Goal: Task Accomplishment & Management: Manage account settings

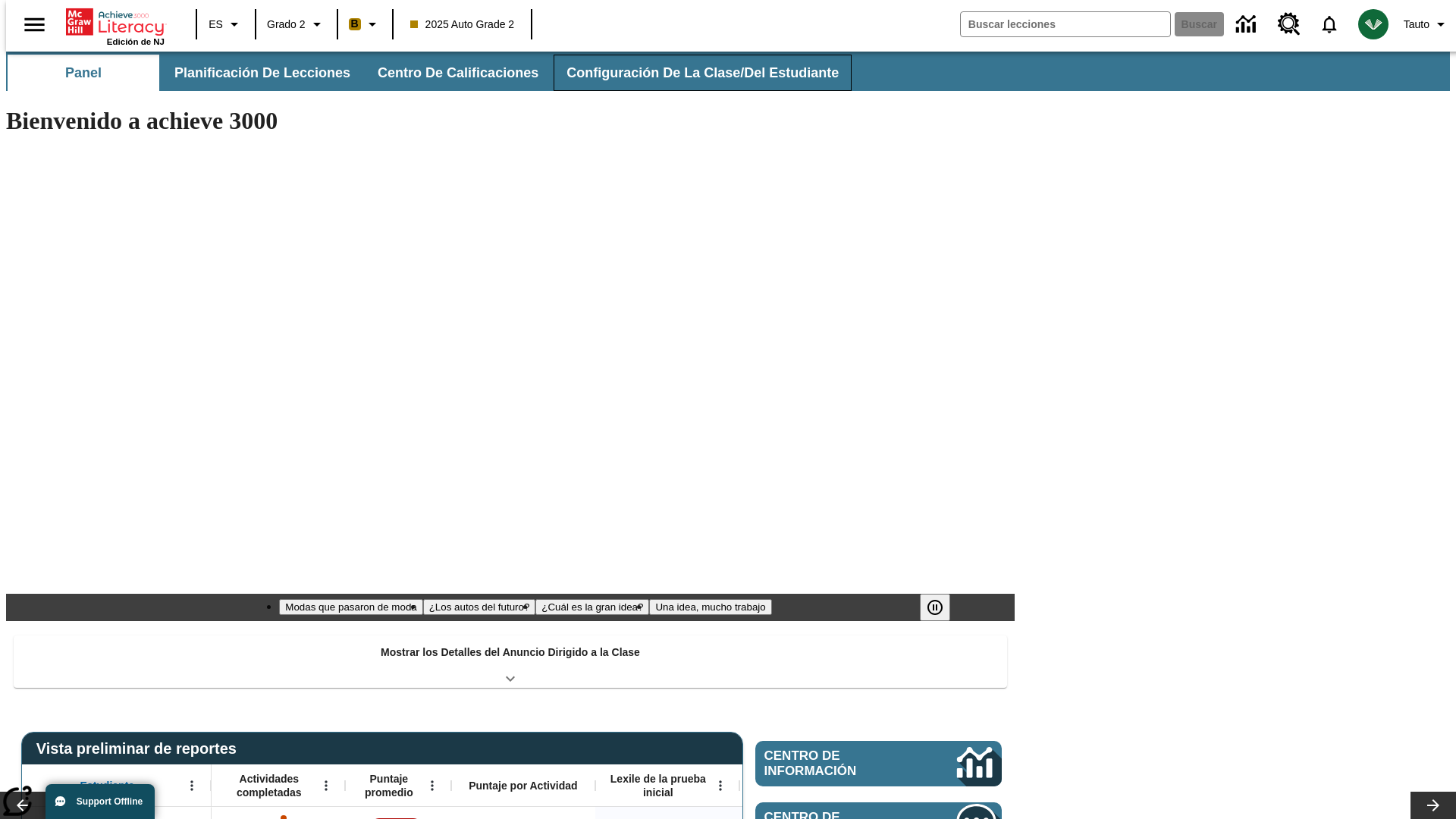
click at [686, 72] on span "Configuración de la clase/del estudiante" at bounding box center [702, 73] width 272 height 18
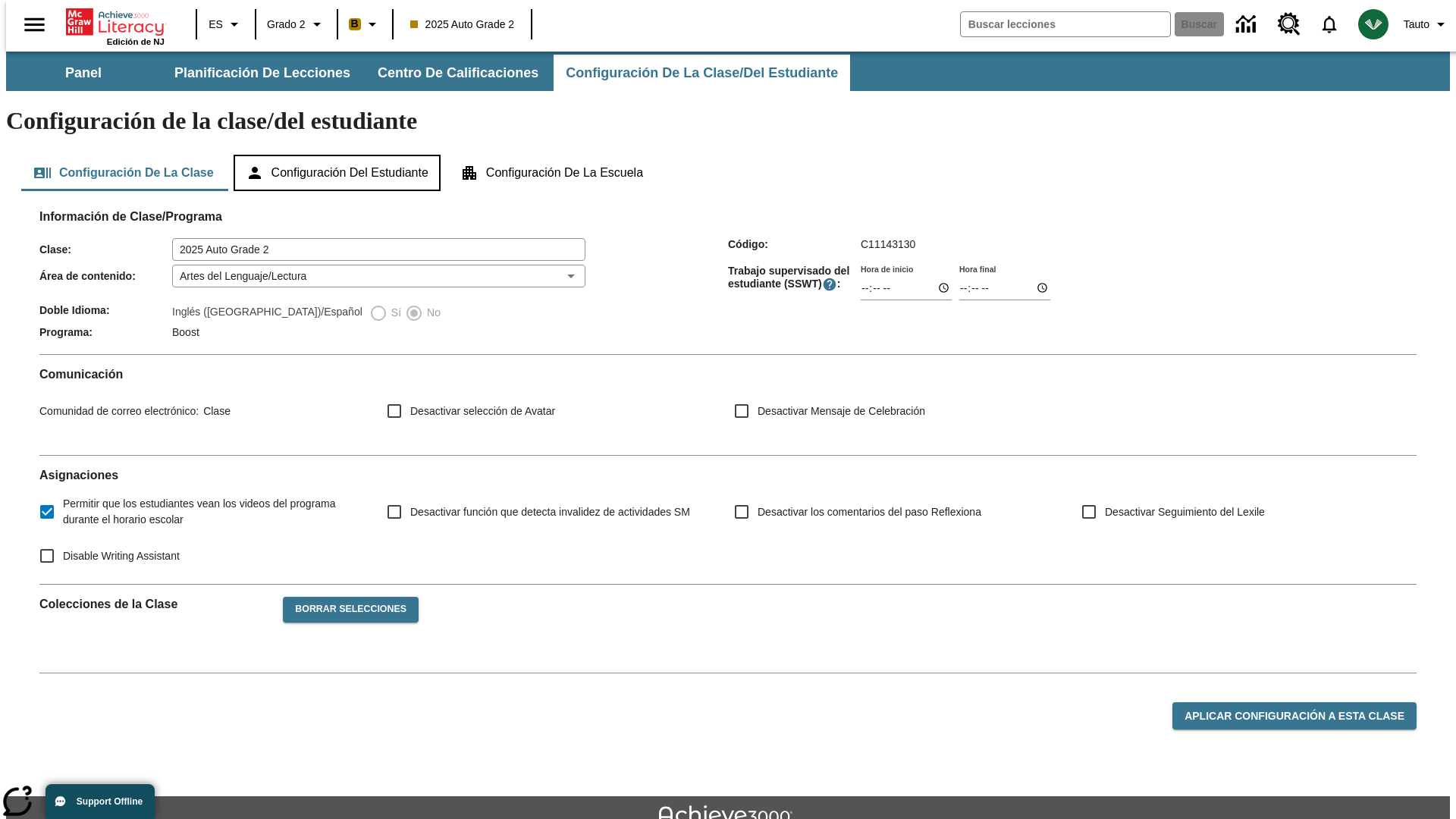
click at [338, 155] on button "Configuración del estudiante" at bounding box center [337, 172] width 207 height 36
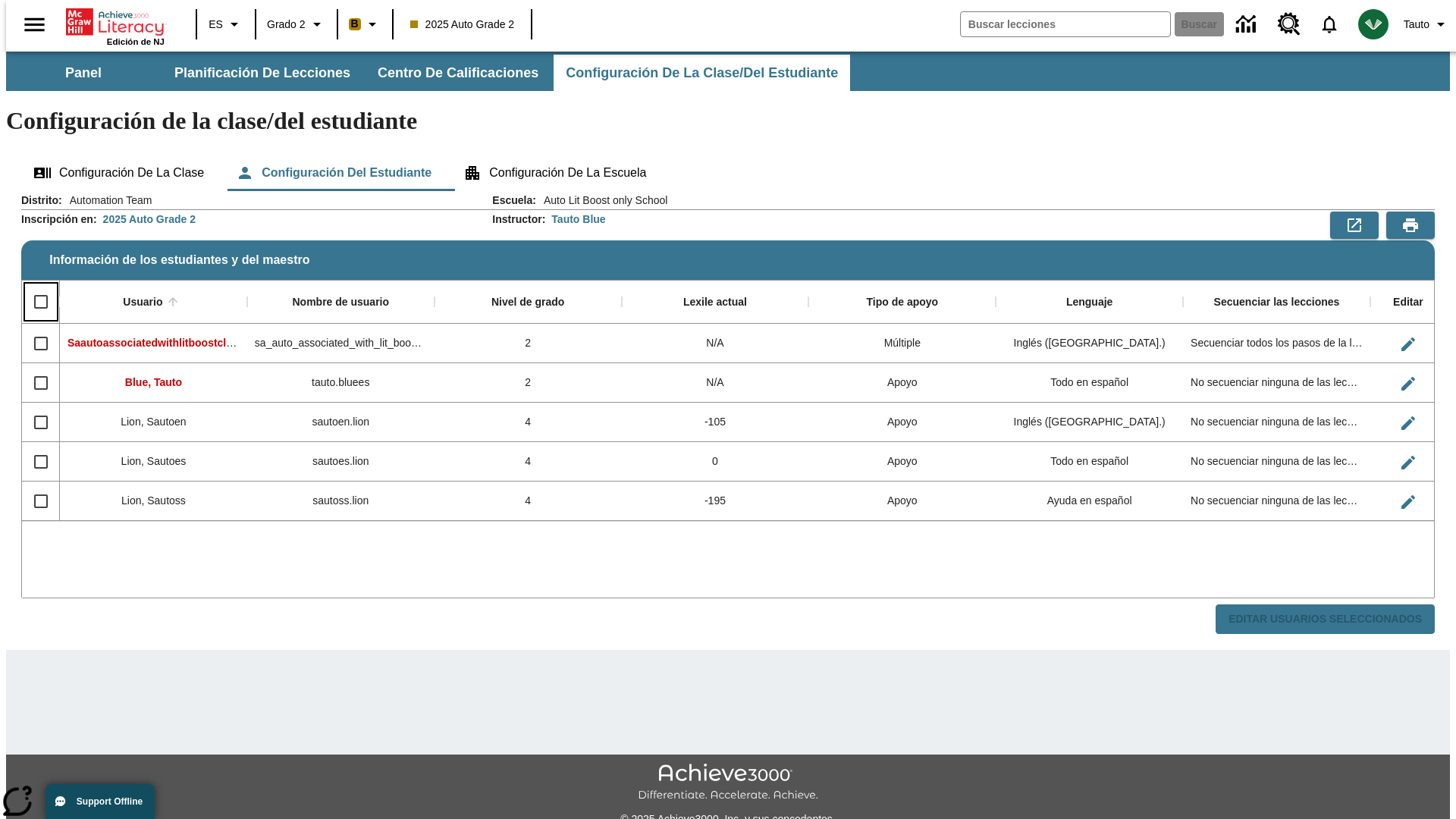
click at [34, 286] on input "Select all rows" at bounding box center [41, 302] width 32 height 32
checkbox input "true"
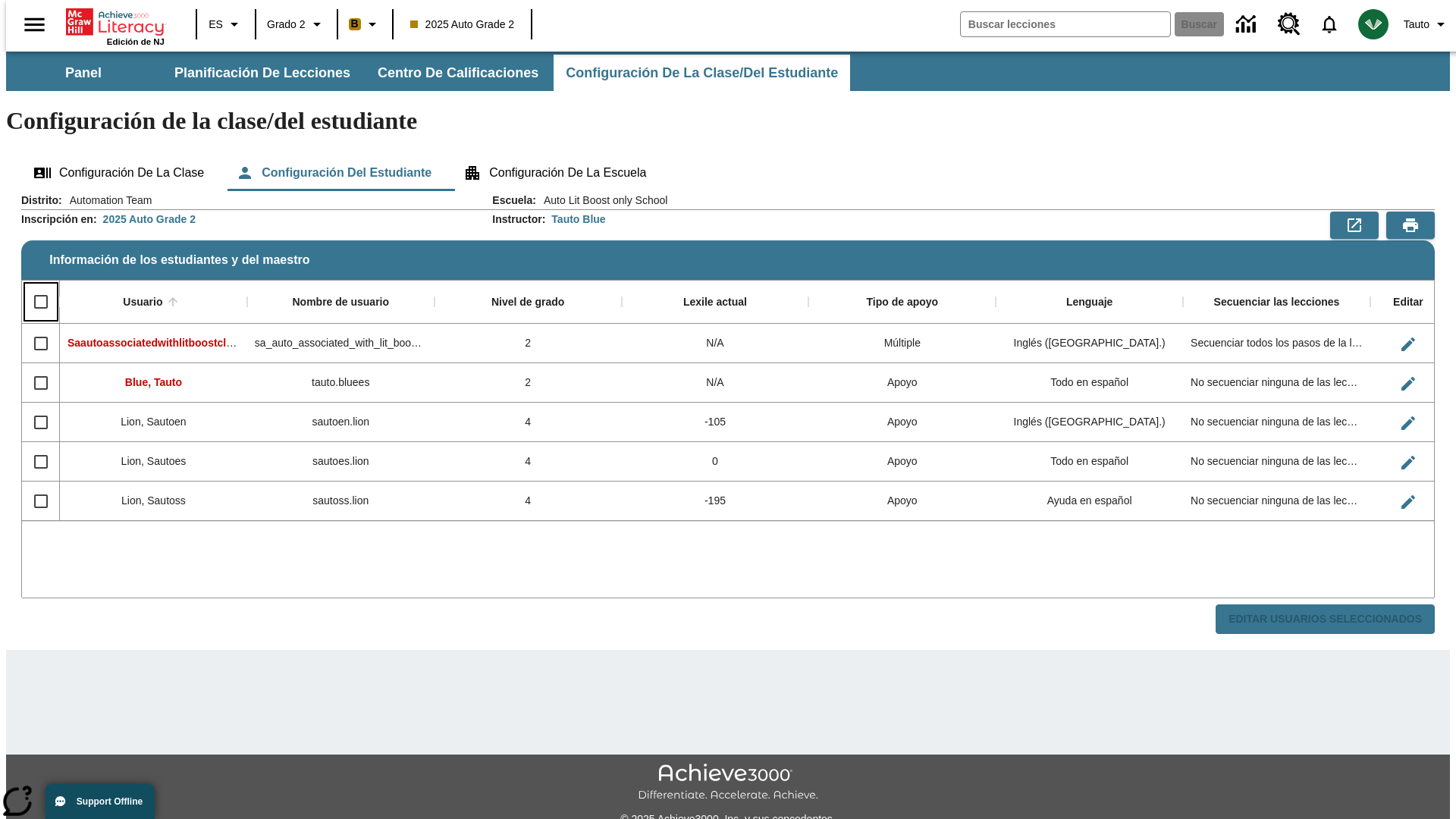
checkbox input "true"
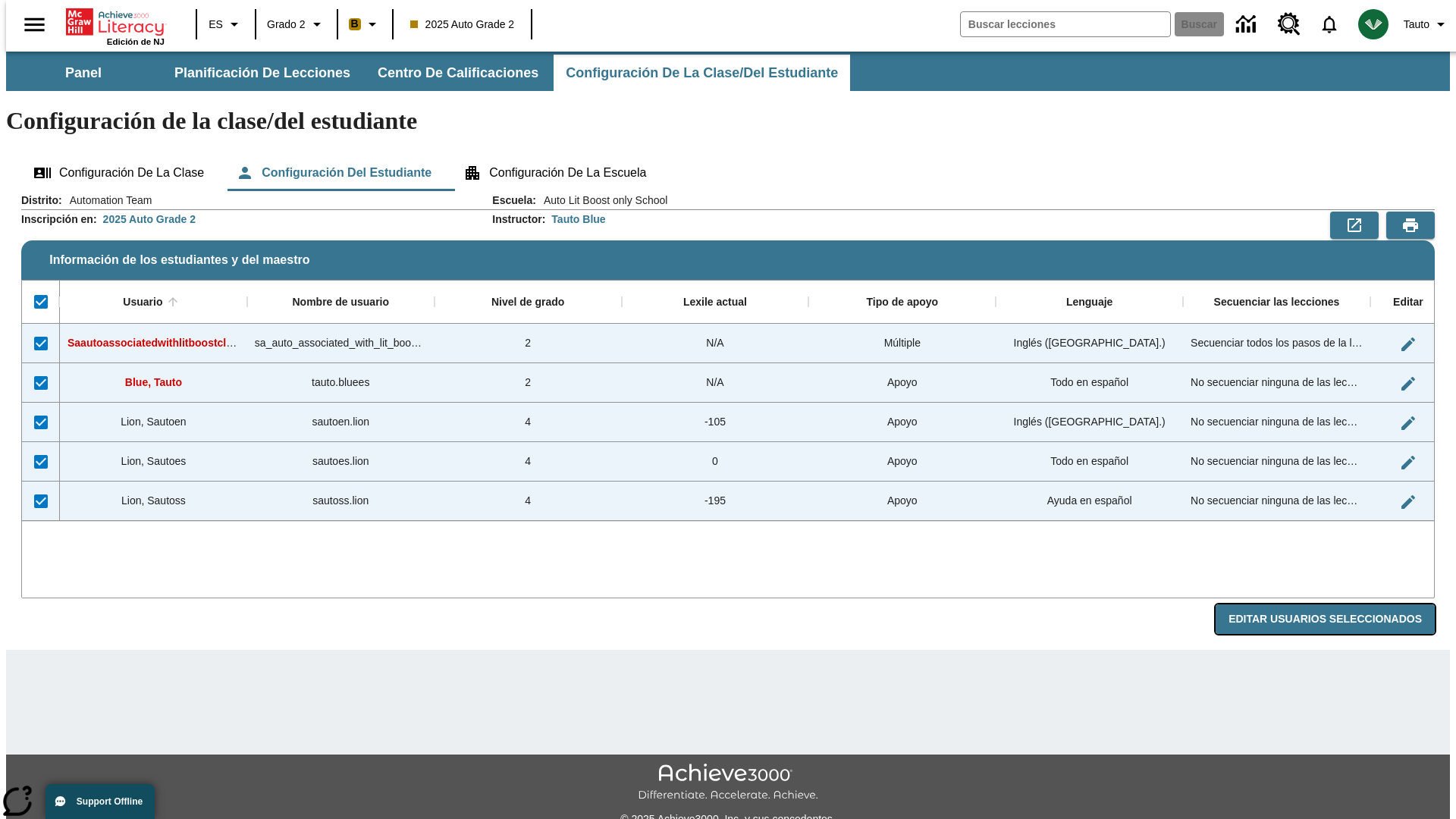
click at [1337, 604] on button "Editar Usuarios Seleccionados" at bounding box center [1325, 618] width 219 height 29
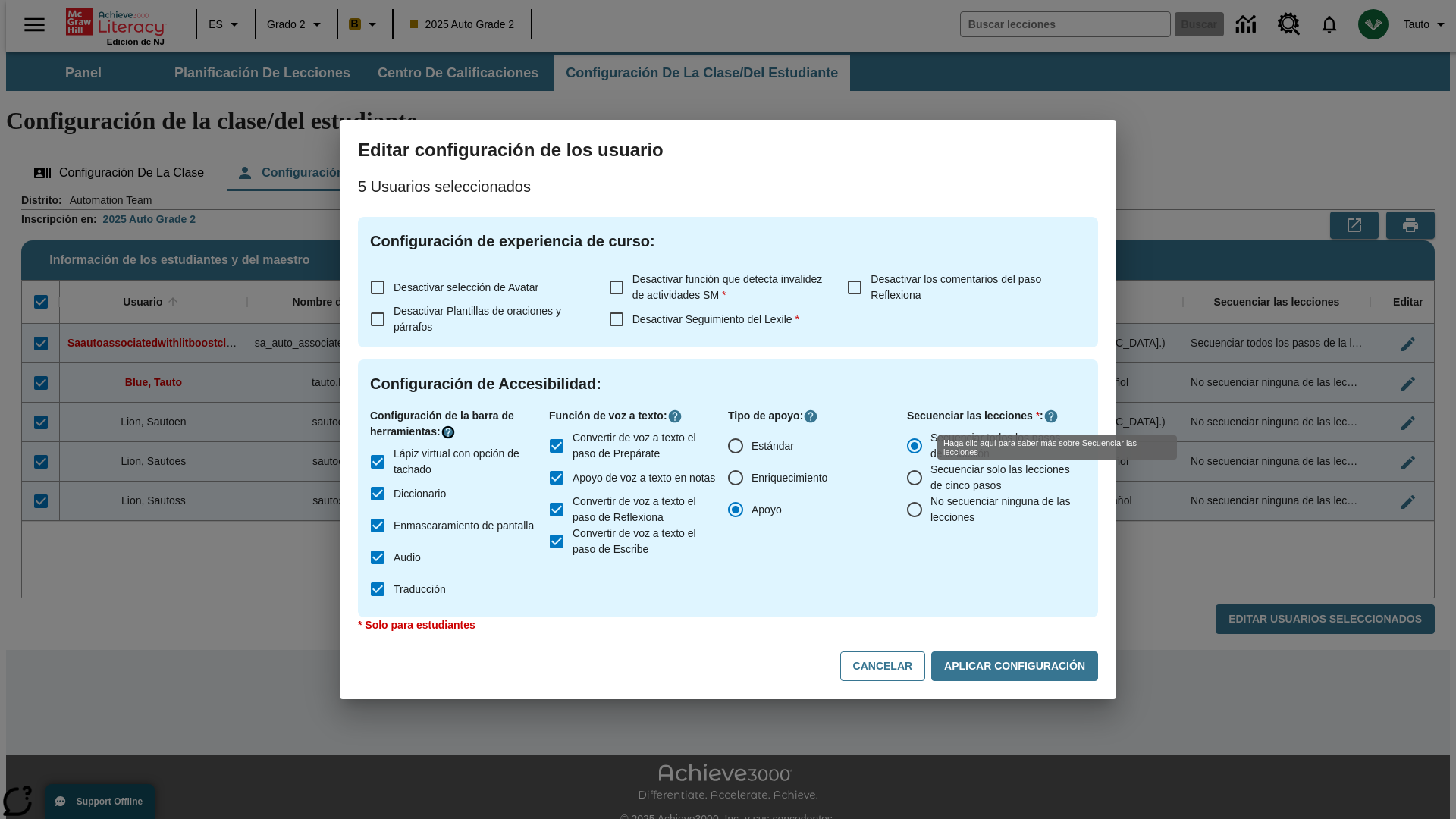
click at [451, 432] on icon "Haga clic aquí para saber más sobre" at bounding box center [448, 432] width 15 height 15
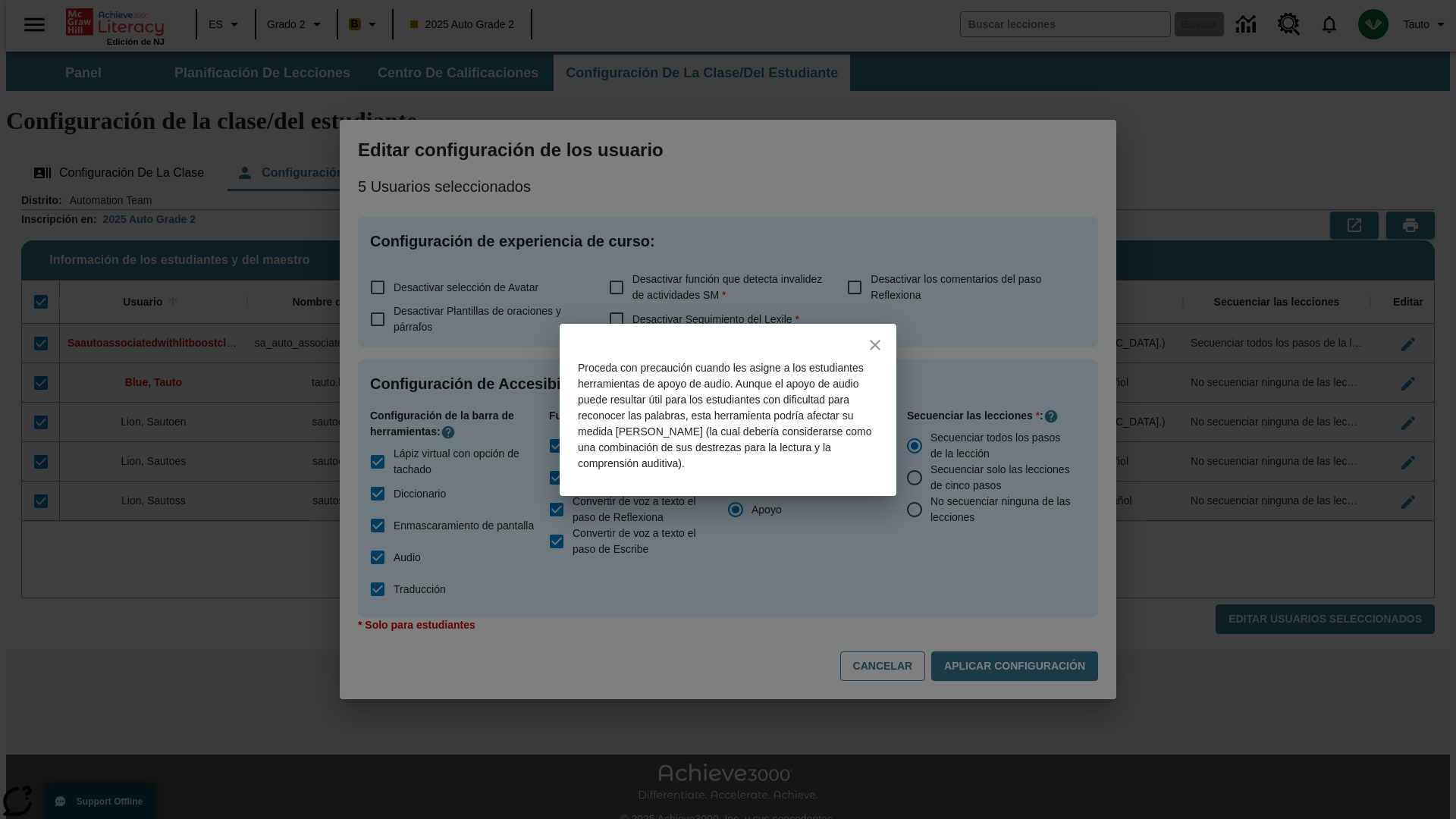
click at [876, 345] on icon "close" at bounding box center [876, 345] width 11 height 11
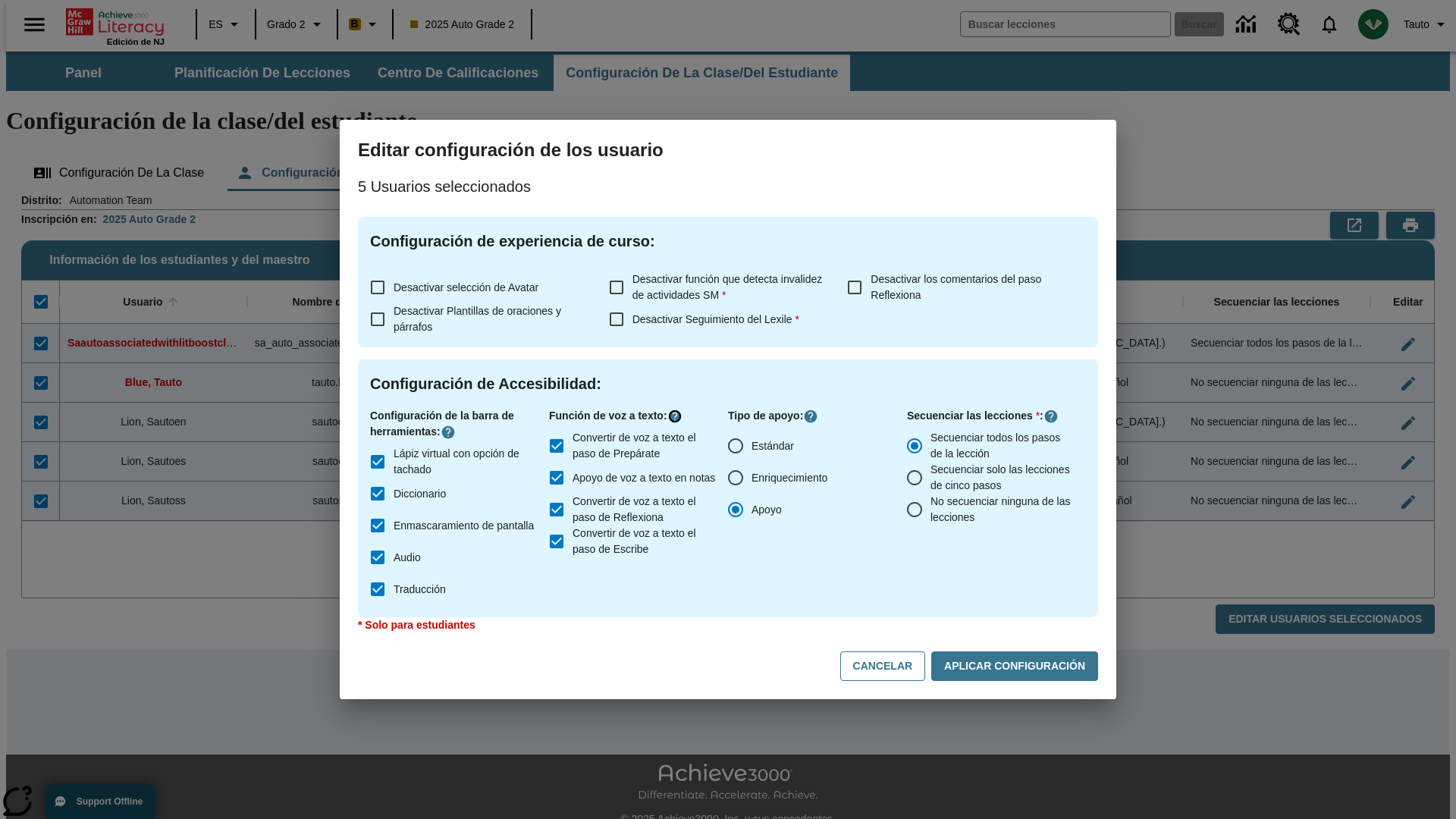
click at [678, 416] on icon "Haga clic aquí para saber más sobre" at bounding box center [674, 416] width 15 height 15
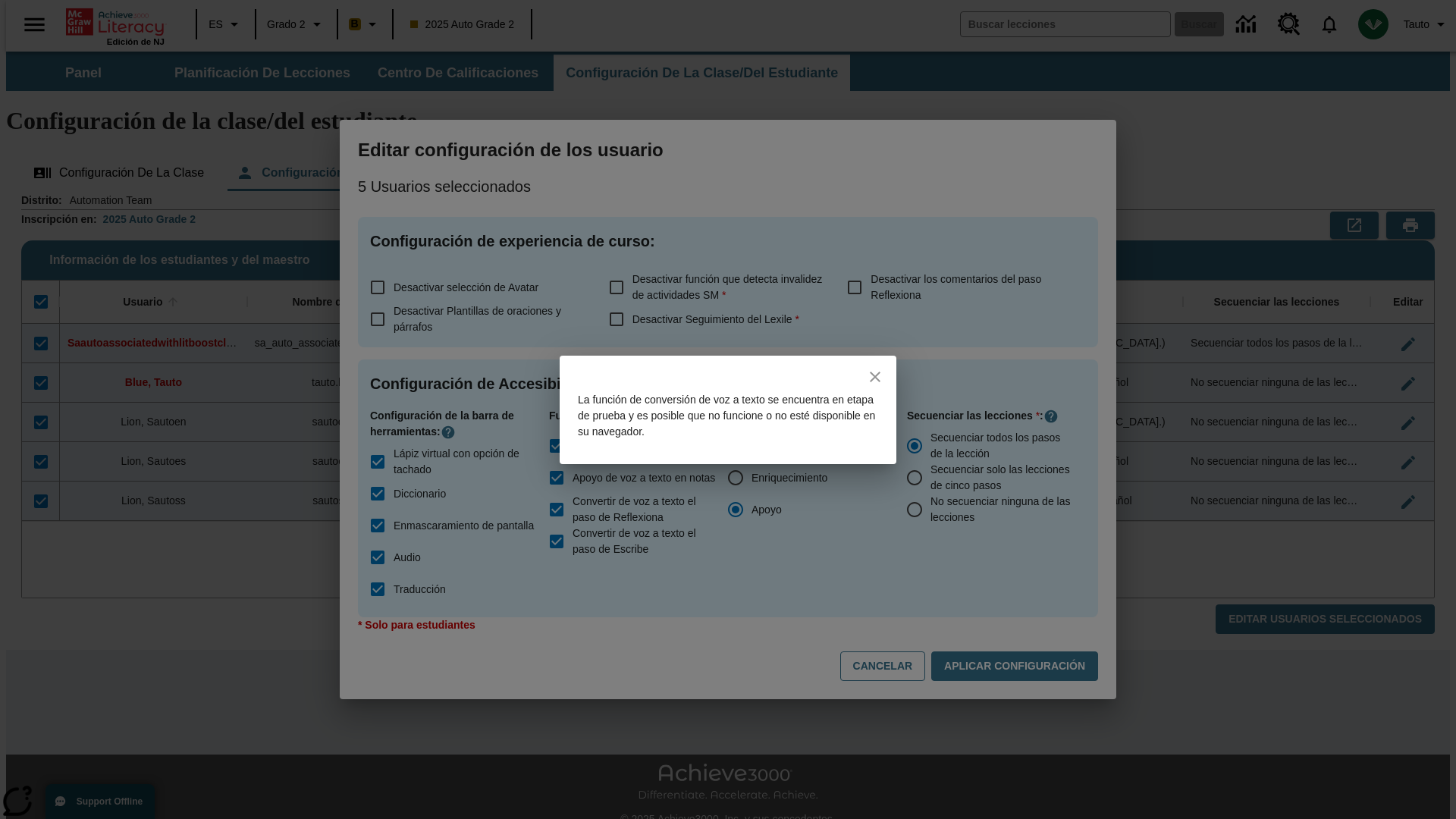
click at [876, 376] on icon "close" at bounding box center [876, 377] width 11 height 11
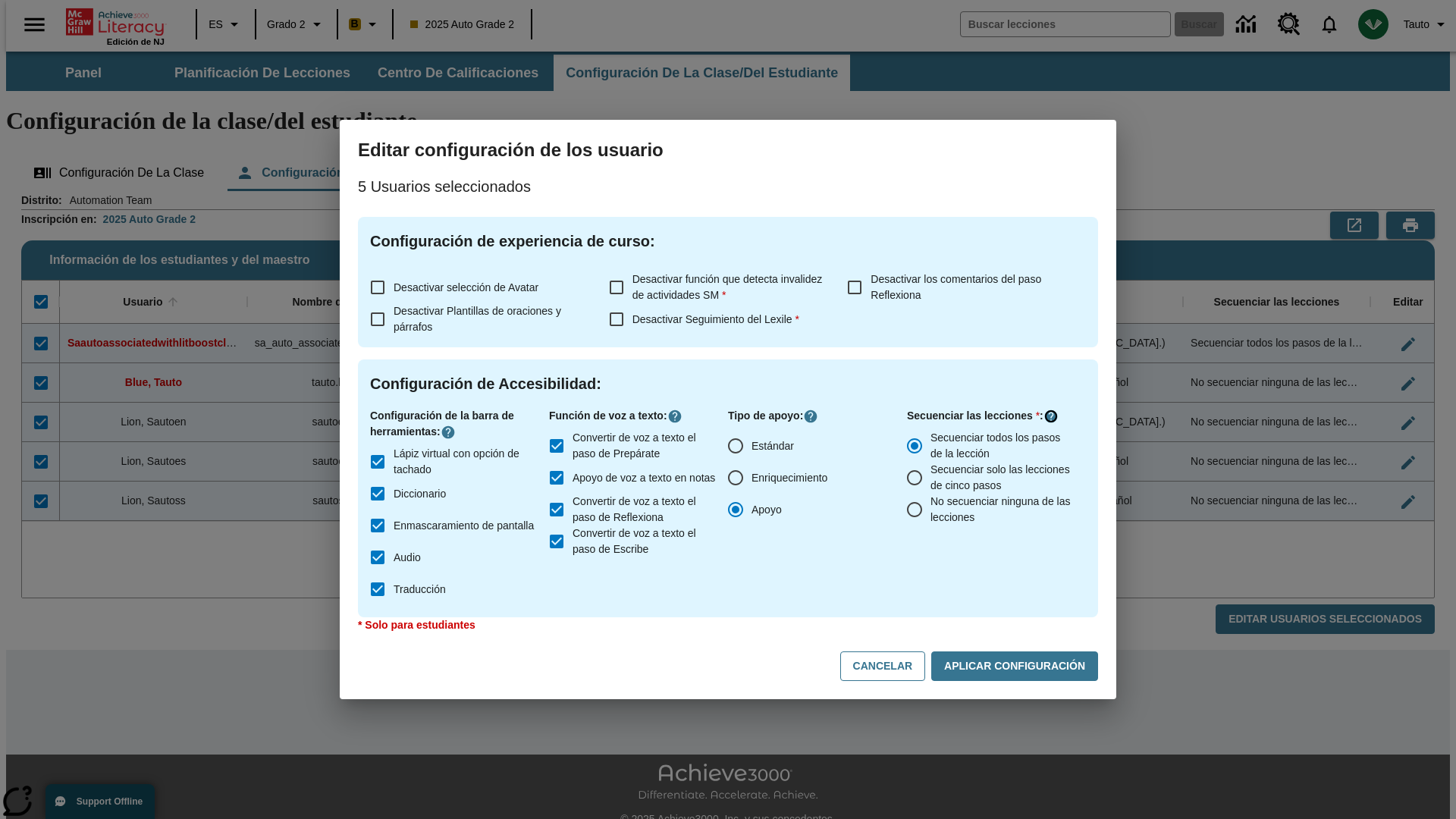
click at [1051, 416] on icon "Haga clic aquí para saber más sobre" at bounding box center [1050, 416] width 15 height 15
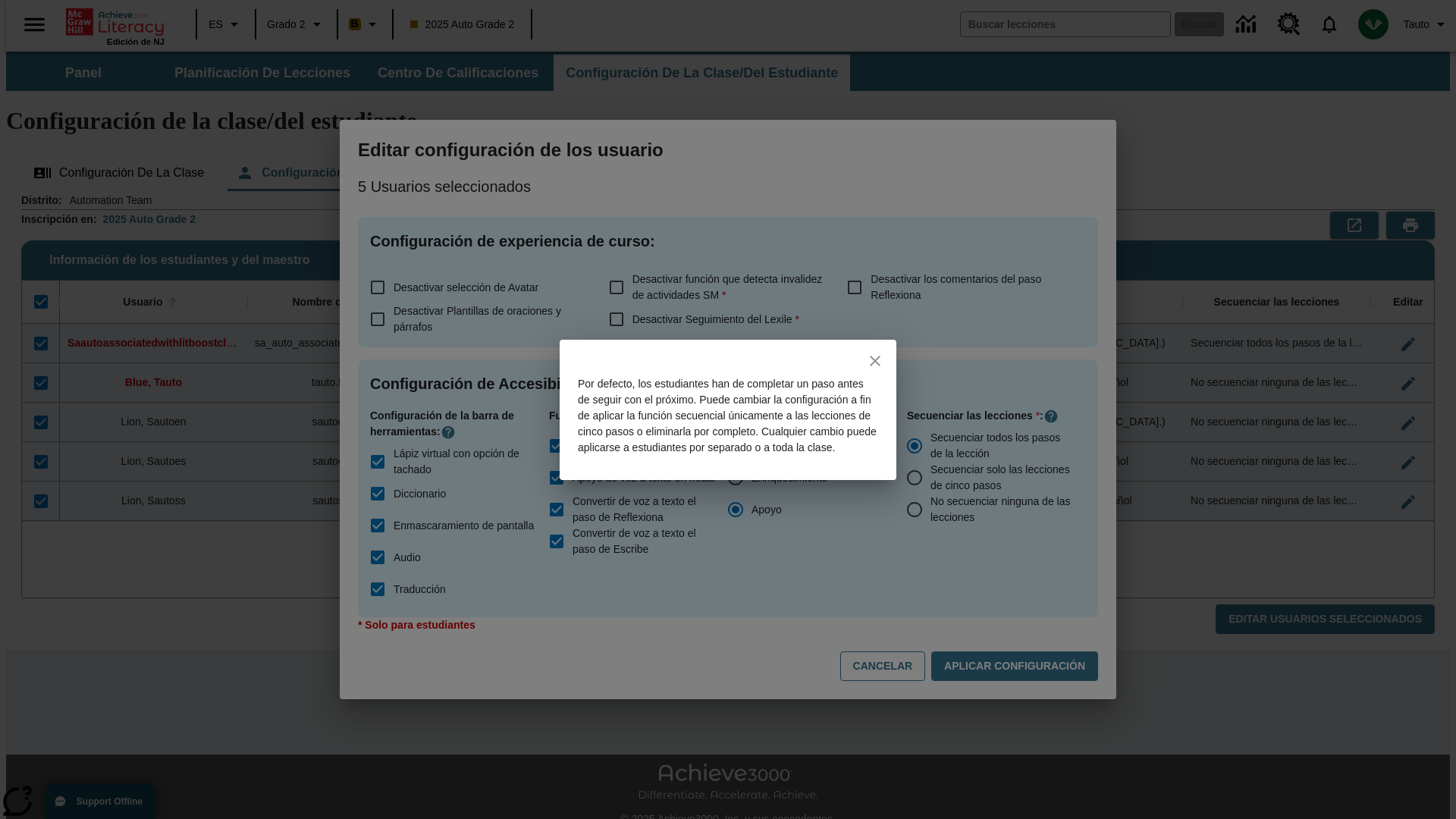
click at [876, 356] on icon "close" at bounding box center [876, 361] width 11 height 11
